Goal: Task Accomplishment & Management: Manage account settings

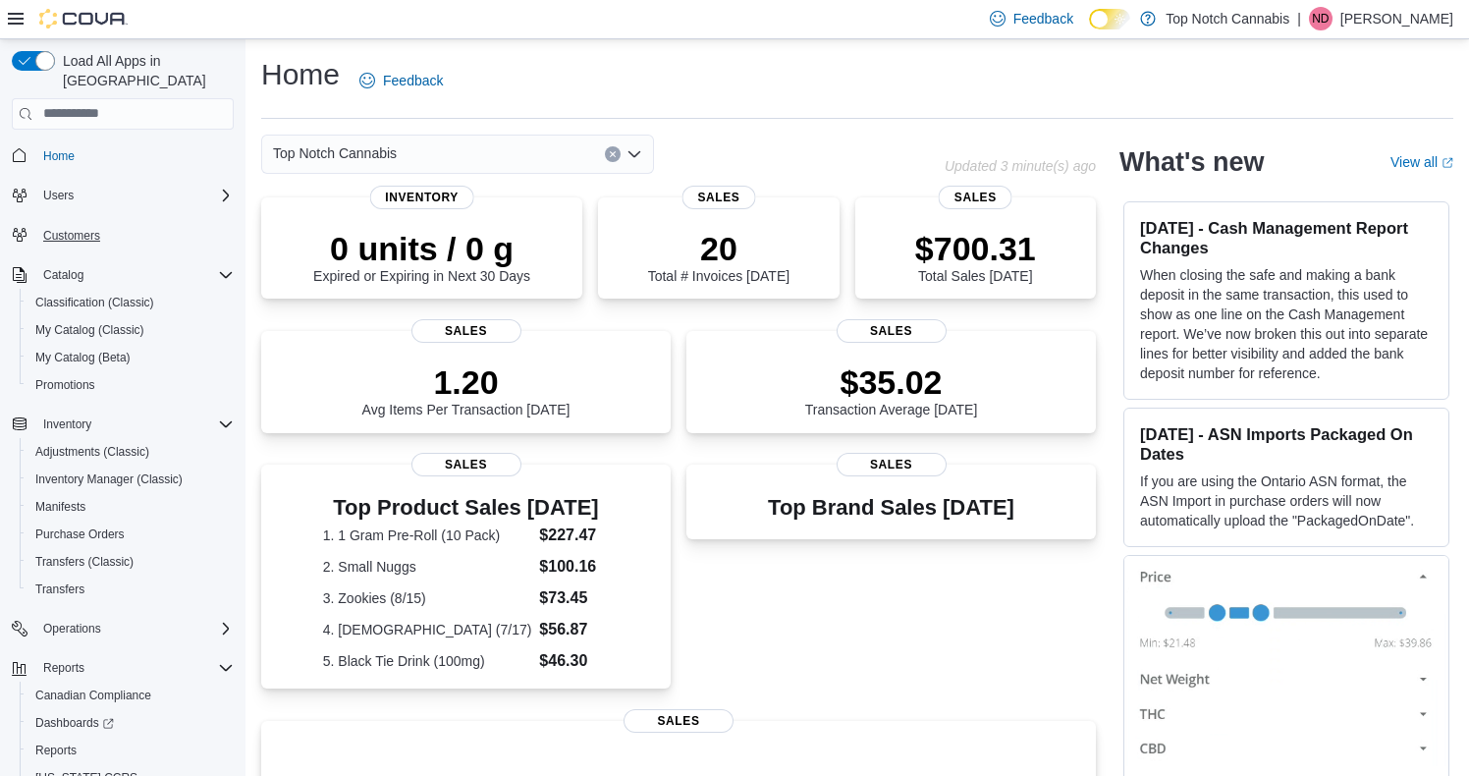
click at [80, 228] on span "Customers" at bounding box center [71, 236] width 57 height 16
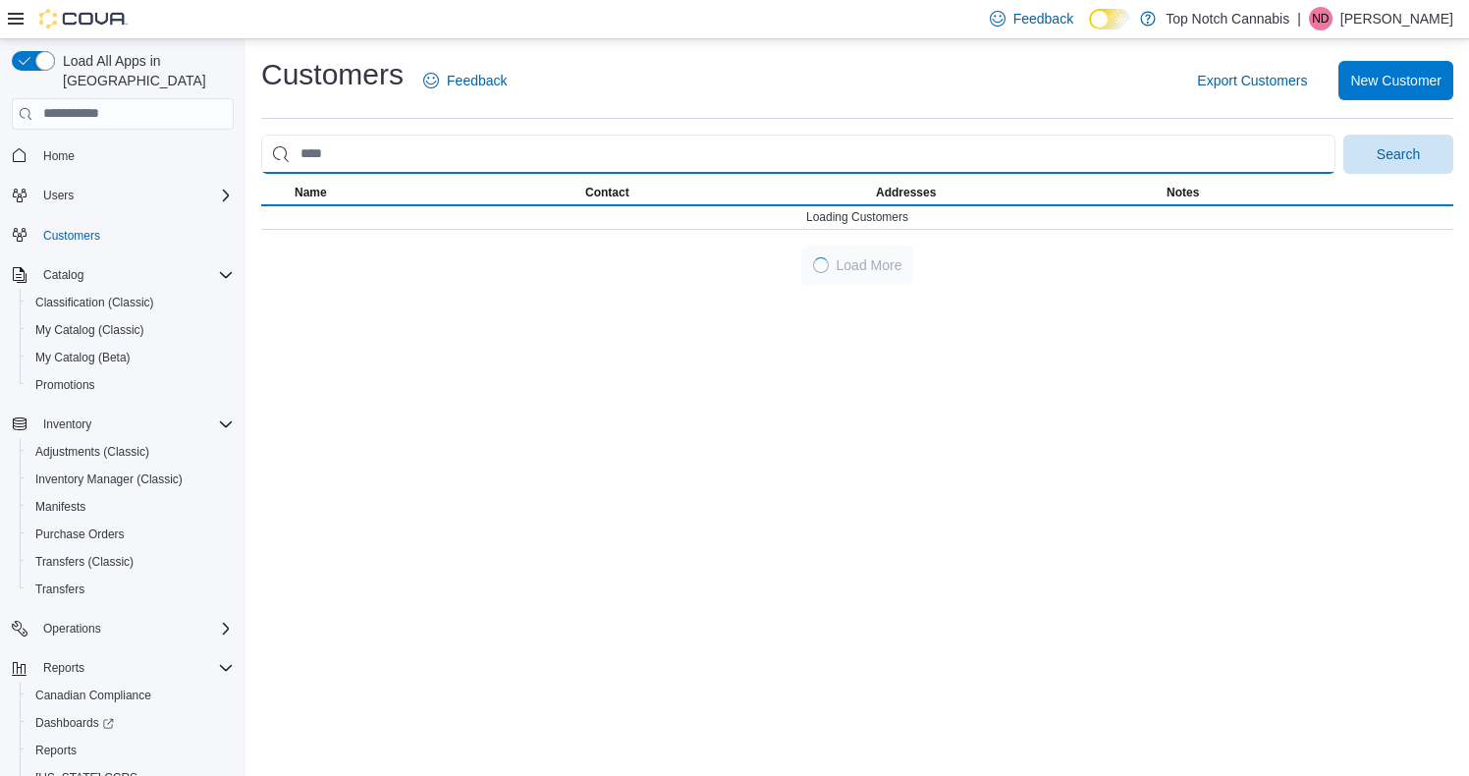
click at [427, 150] on input "search" at bounding box center [798, 154] width 1075 height 39
type input "******"
click at [1399, 152] on button "Search" at bounding box center [1399, 154] width 110 height 39
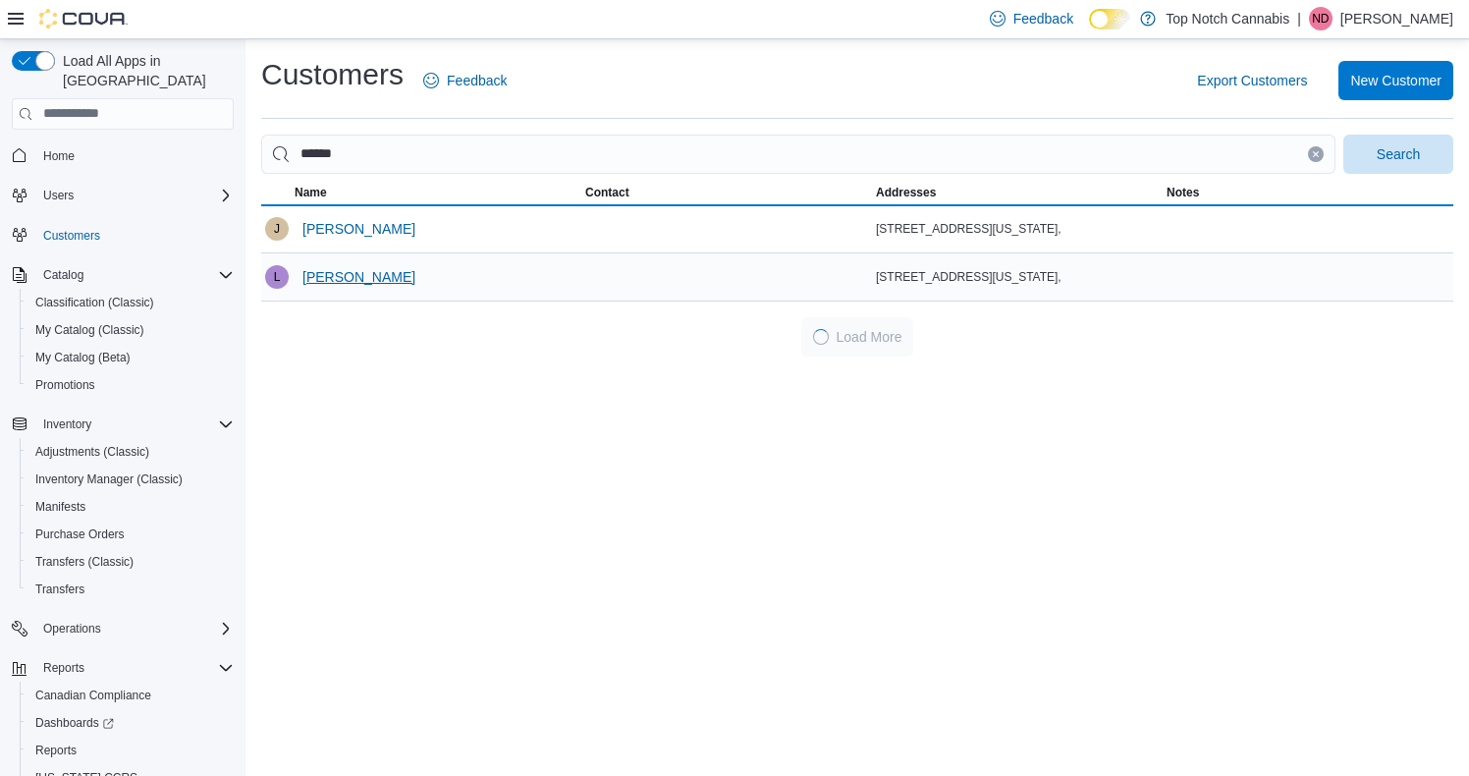
click at [357, 264] on span "[PERSON_NAME]" at bounding box center [359, 276] width 113 height 39
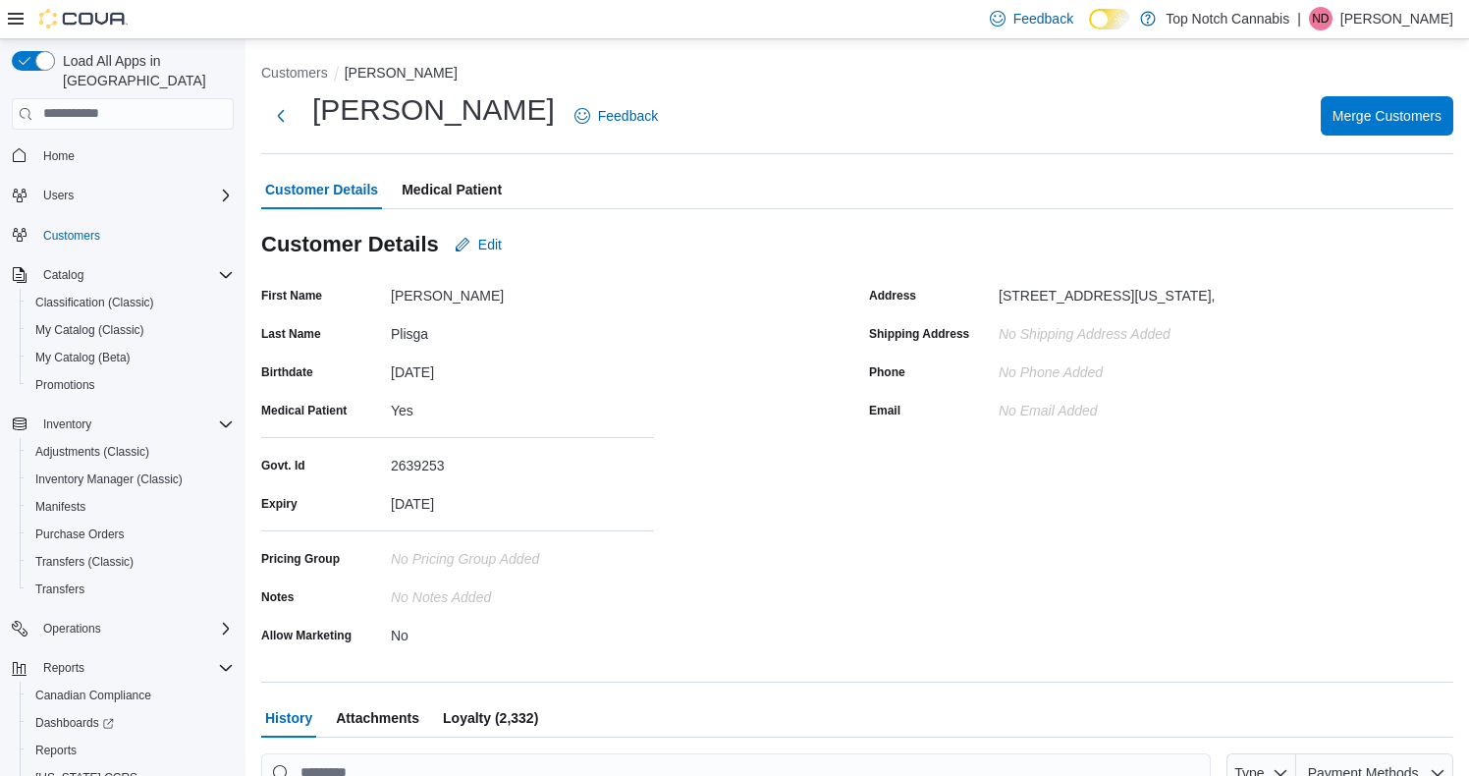
click at [478, 715] on span "Loyalty (2,332)" at bounding box center [490, 717] width 95 height 39
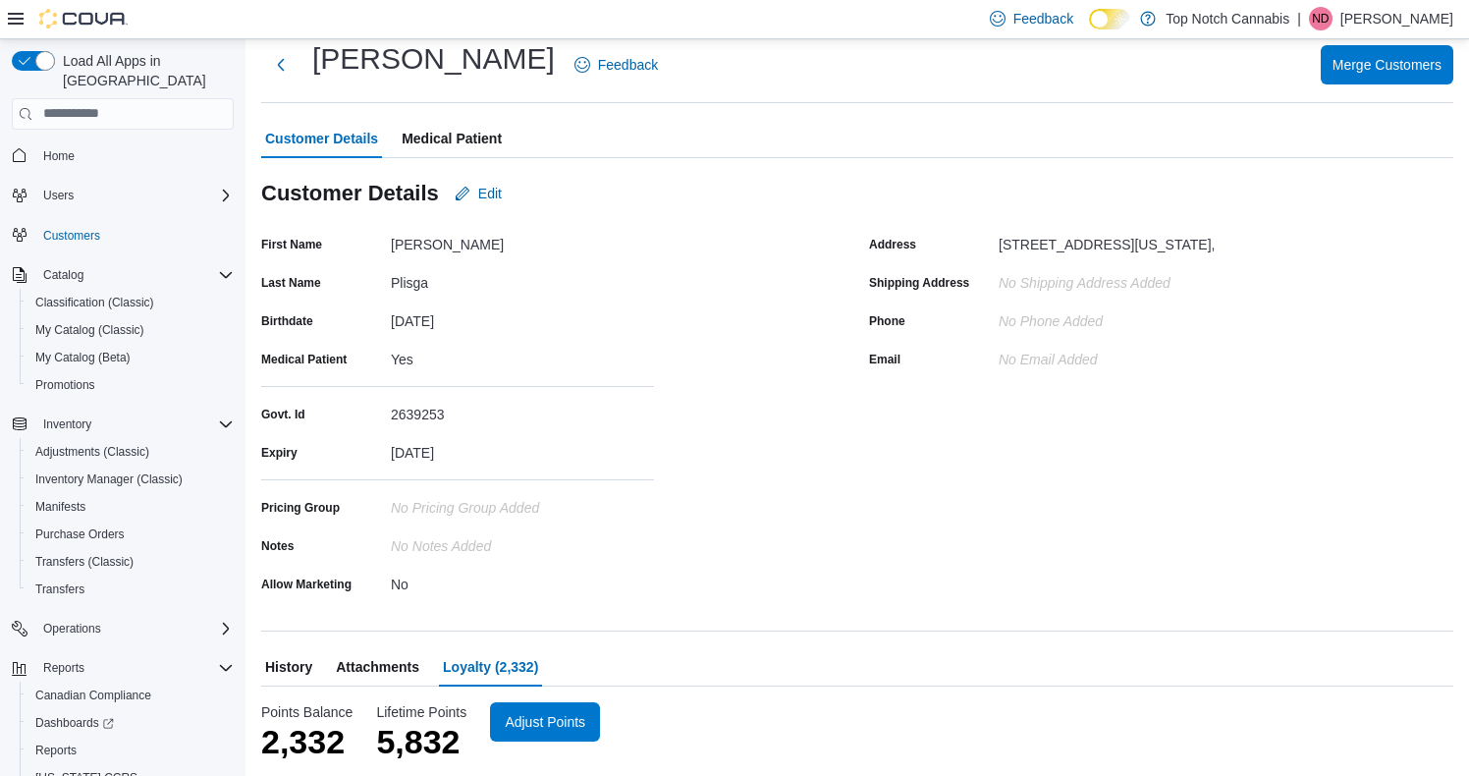
scroll to position [50, 0]
click at [536, 704] on span "Adjust Points" at bounding box center [545, 721] width 86 height 39
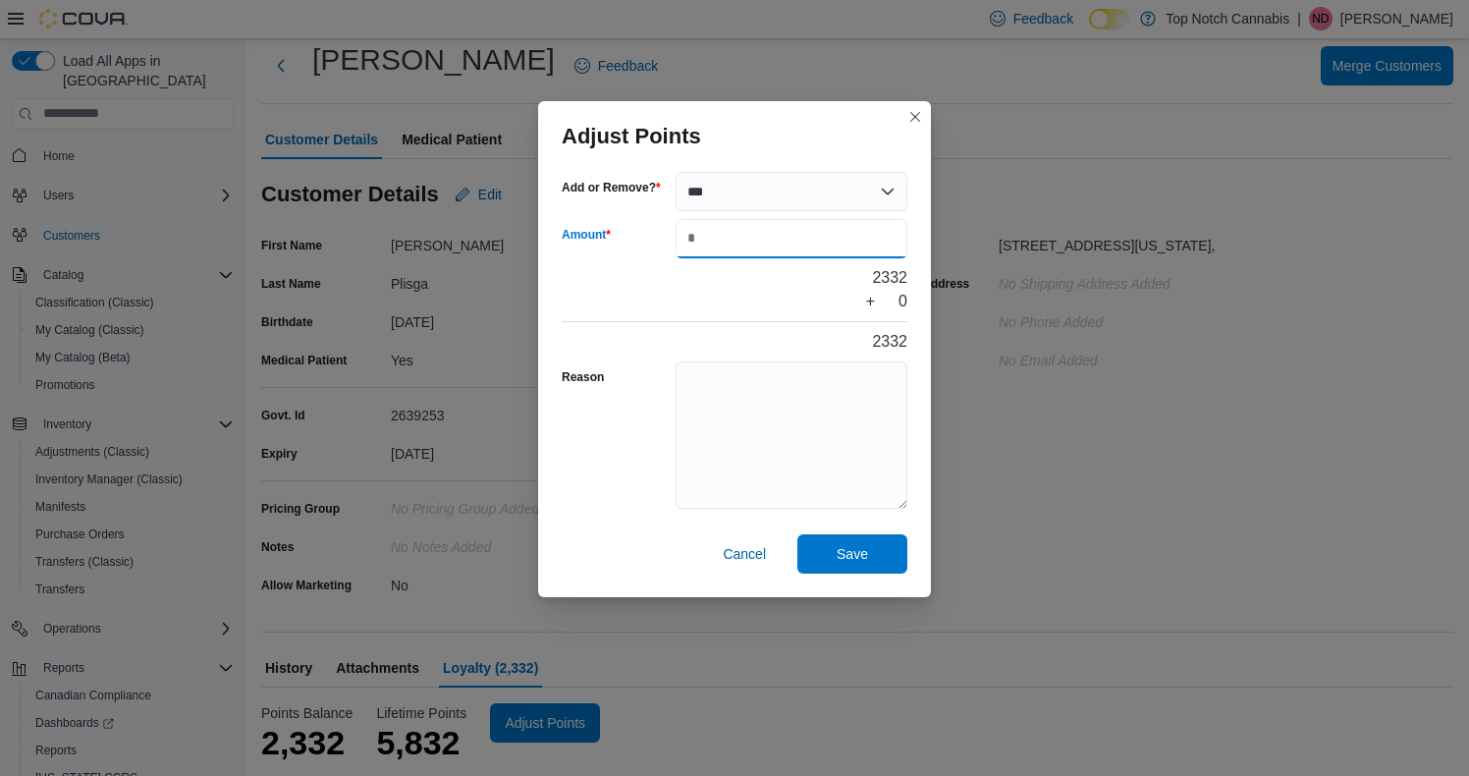
click at [740, 225] on input "Amount" at bounding box center [792, 238] width 232 height 39
type input "*"
type input "***"
click at [818, 563] on span "Save" at bounding box center [852, 552] width 86 height 39
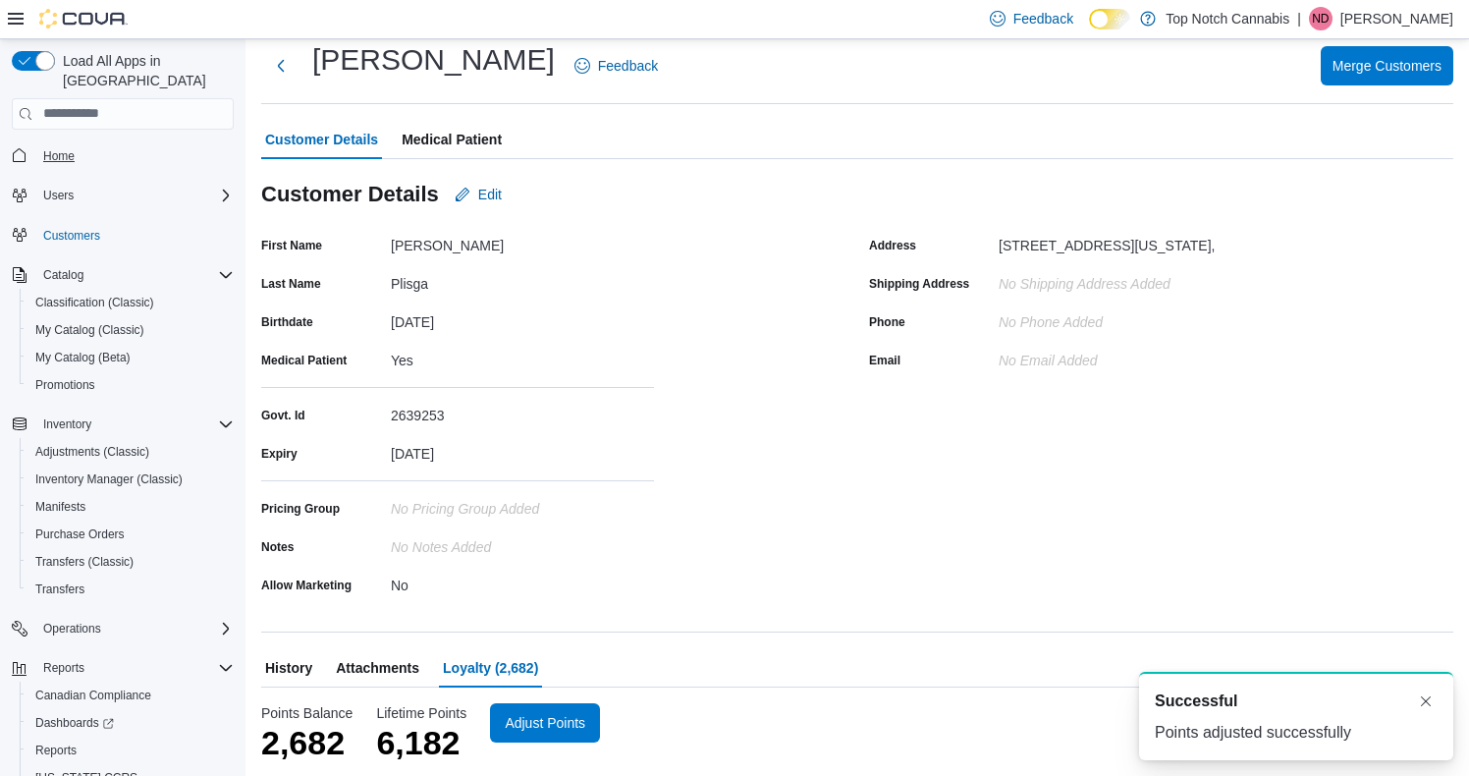
scroll to position [0, 0]
click at [73, 144] on span "Home" at bounding box center [58, 156] width 31 height 24
